Goal: Check status

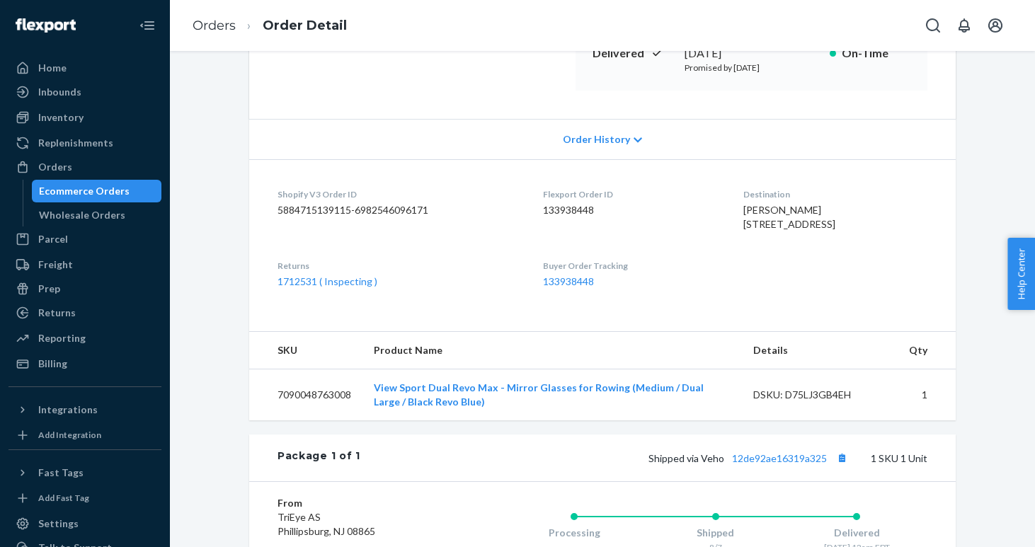
scroll to position [246, 0]
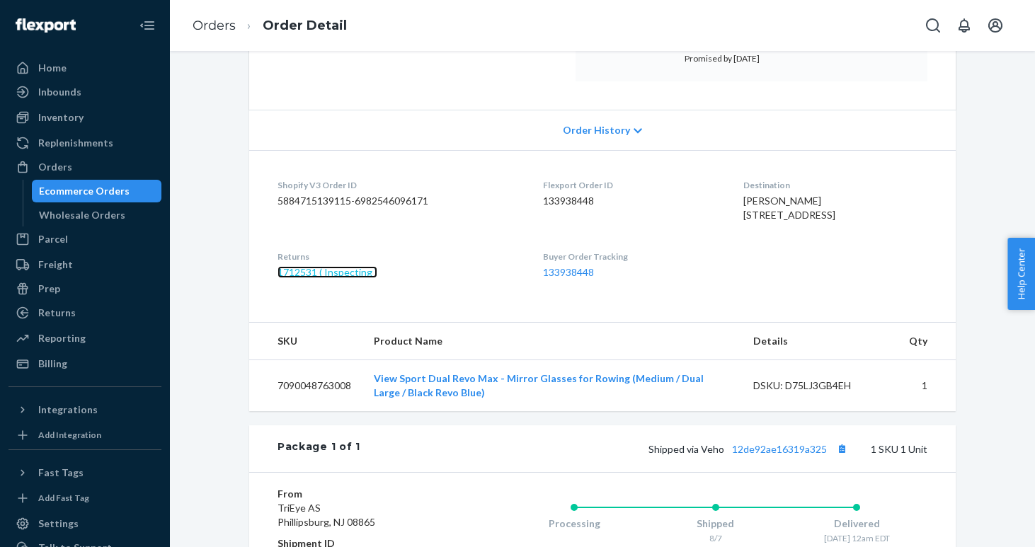
click at [305, 278] on link "1712531 ( Inspecting )" at bounding box center [328, 272] width 100 height 12
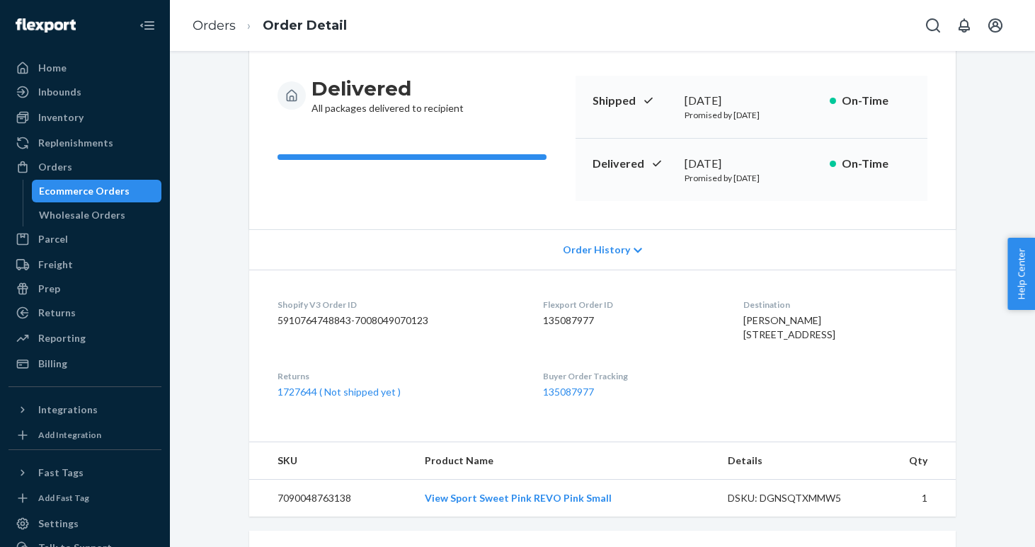
scroll to position [135, 0]
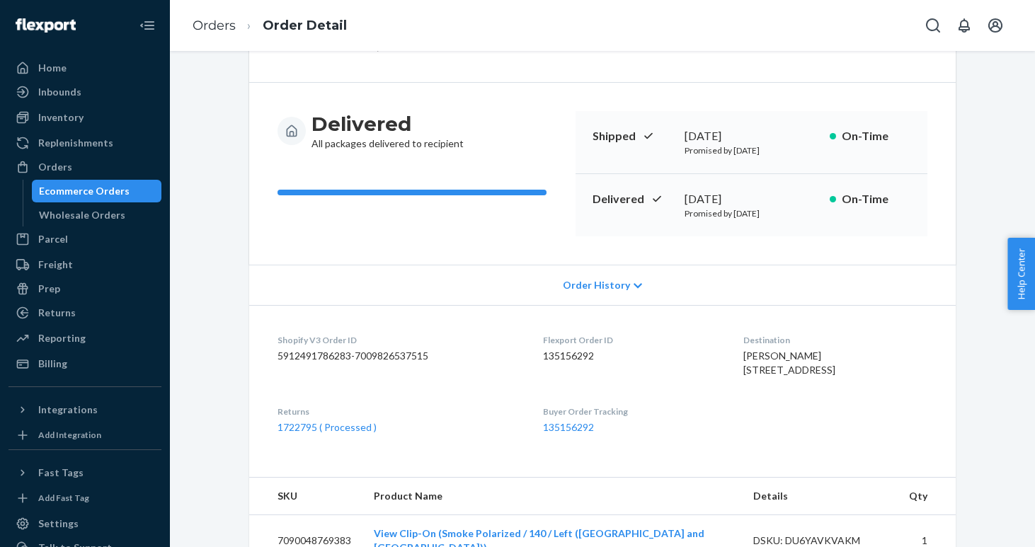
scroll to position [91, 0]
click at [291, 433] on link "1722795 ( Processed )" at bounding box center [327, 427] width 99 height 12
